Goal: Information Seeking & Learning: Learn about a topic

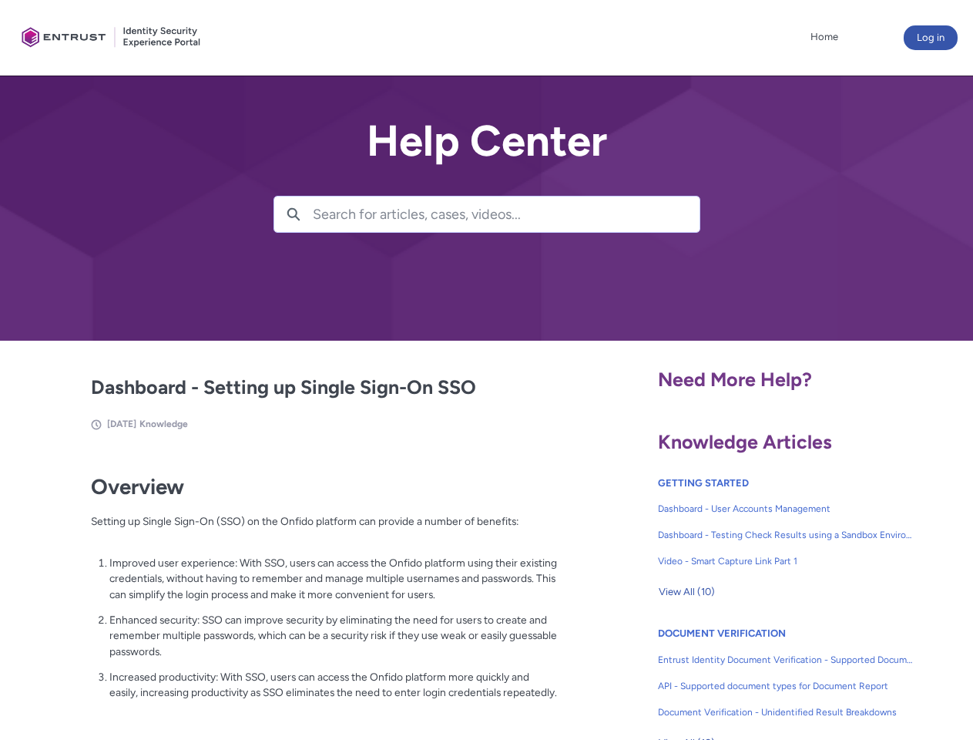
click at [294, 214] on lightning-primitive-icon "button" at bounding box center [294, 213] width 14 height 12
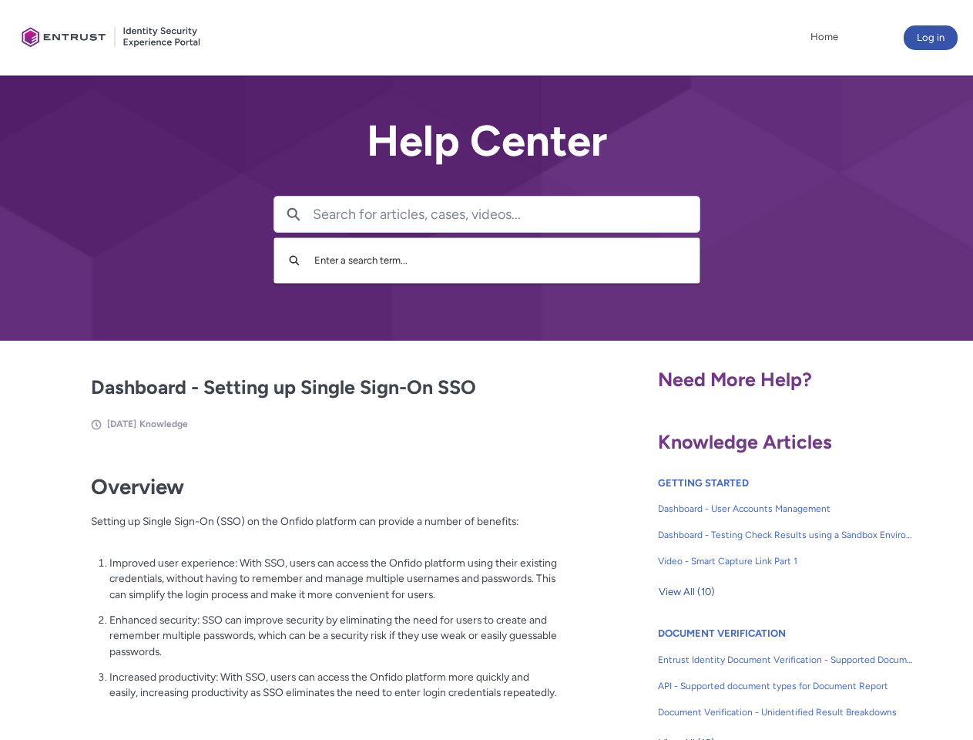
click at [295, 589] on p "Improved user experience: With SSO, users can access the Onfido platform using …" at bounding box center [333, 579] width 448 height 48
click at [686, 592] on span "View All (10)" at bounding box center [687, 591] width 56 height 23
click at [744, 674] on link "API - Supported document types for Document Report" at bounding box center [786, 686] width 256 height 26
